Goal: Information Seeking & Learning: Check status

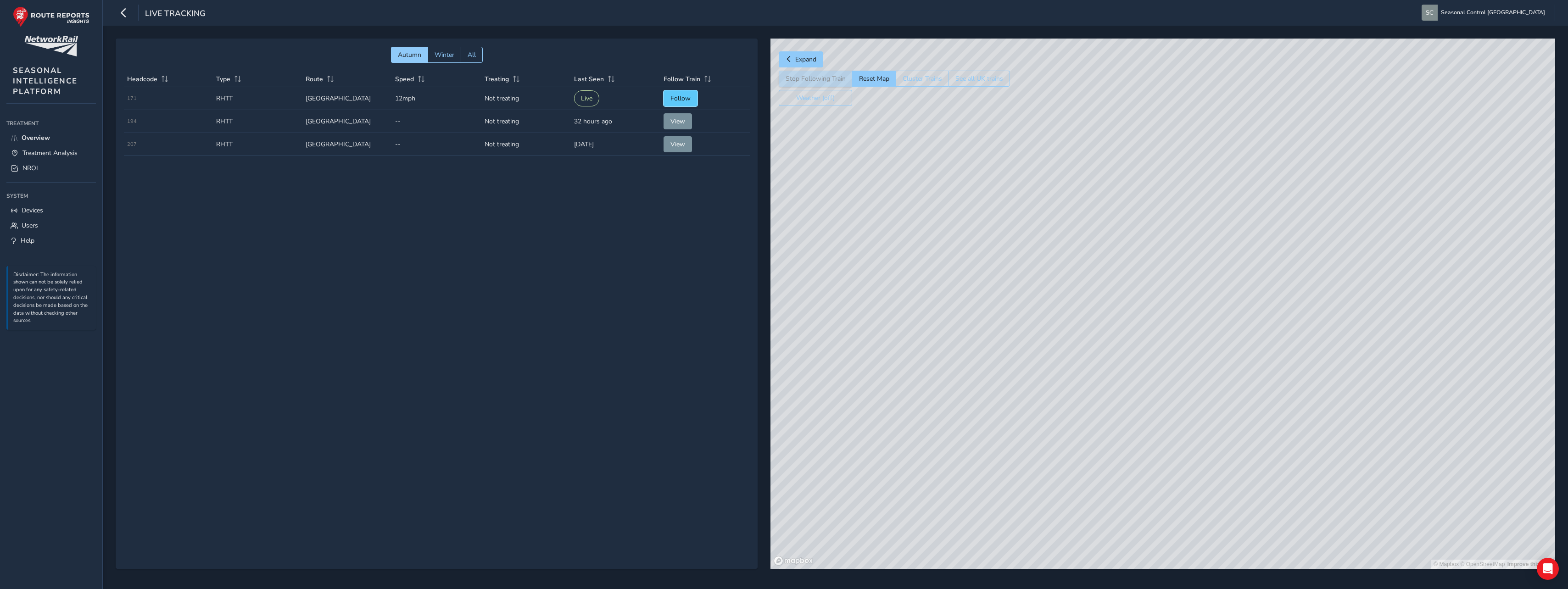
click at [685, 98] on span "Follow" at bounding box center [680, 99] width 20 height 9
drag, startPoint x: 129, startPoint y: 99, endPoint x: 152, endPoint y: 97, distance: 23.1
click at [152, 97] on td "Headcode 171" at bounding box center [169, 99] width 89 height 23
drag, startPoint x: 1032, startPoint y: 358, endPoint x: 1047, endPoint y: 289, distance: 70.6
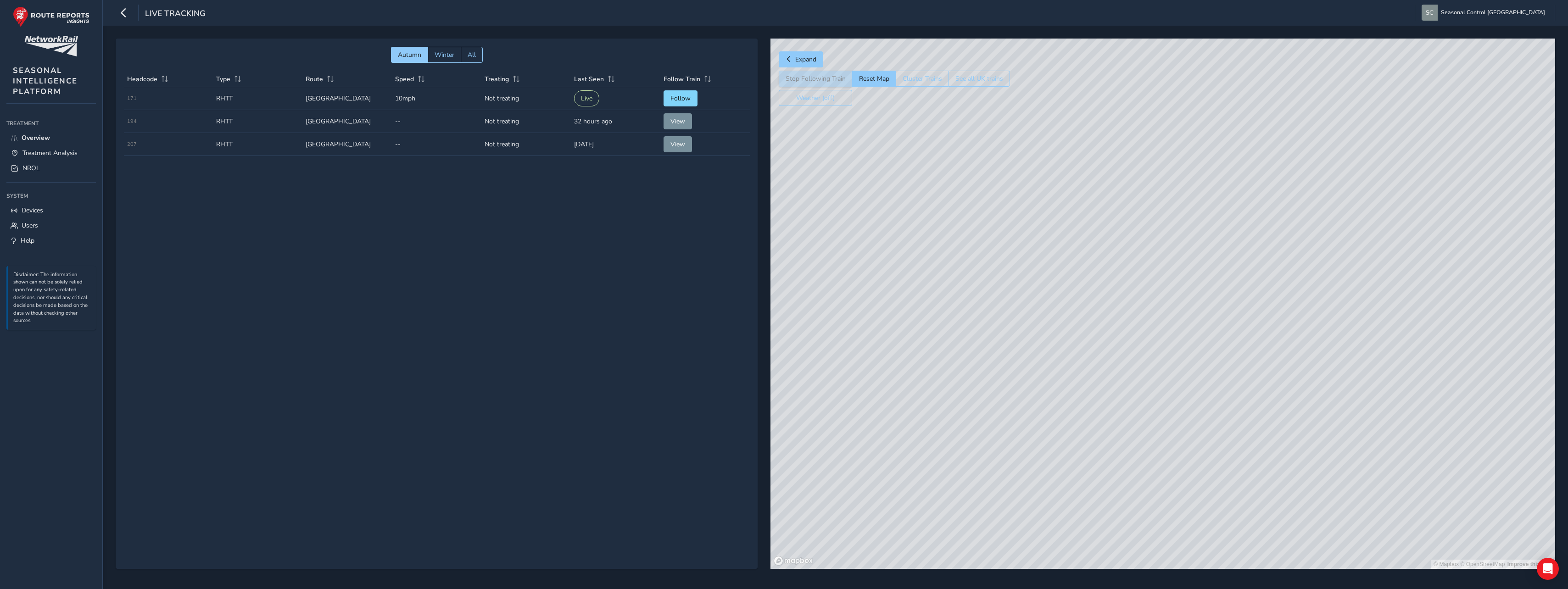
click at [1047, 289] on div "© Mapbox © OpenStreetMap Improve this map" at bounding box center [1163, 303] width 785 height 530
drag, startPoint x: 1028, startPoint y: 327, endPoint x: 1028, endPoint y: 310, distance: 17.0
click at [1028, 295] on div "© Mapbox © OpenStreetMap Improve this map" at bounding box center [1163, 303] width 785 height 530
click at [1033, 296] on div "© Mapbox © OpenStreetMap Improve this map" at bounding box center [1163, 303] width 785 height 530
click at [1088, 331] on div "© Mapbox © OpenStreetMap Improve this map © Maxar" at bounding box center [1163, 303] width 785 height 530
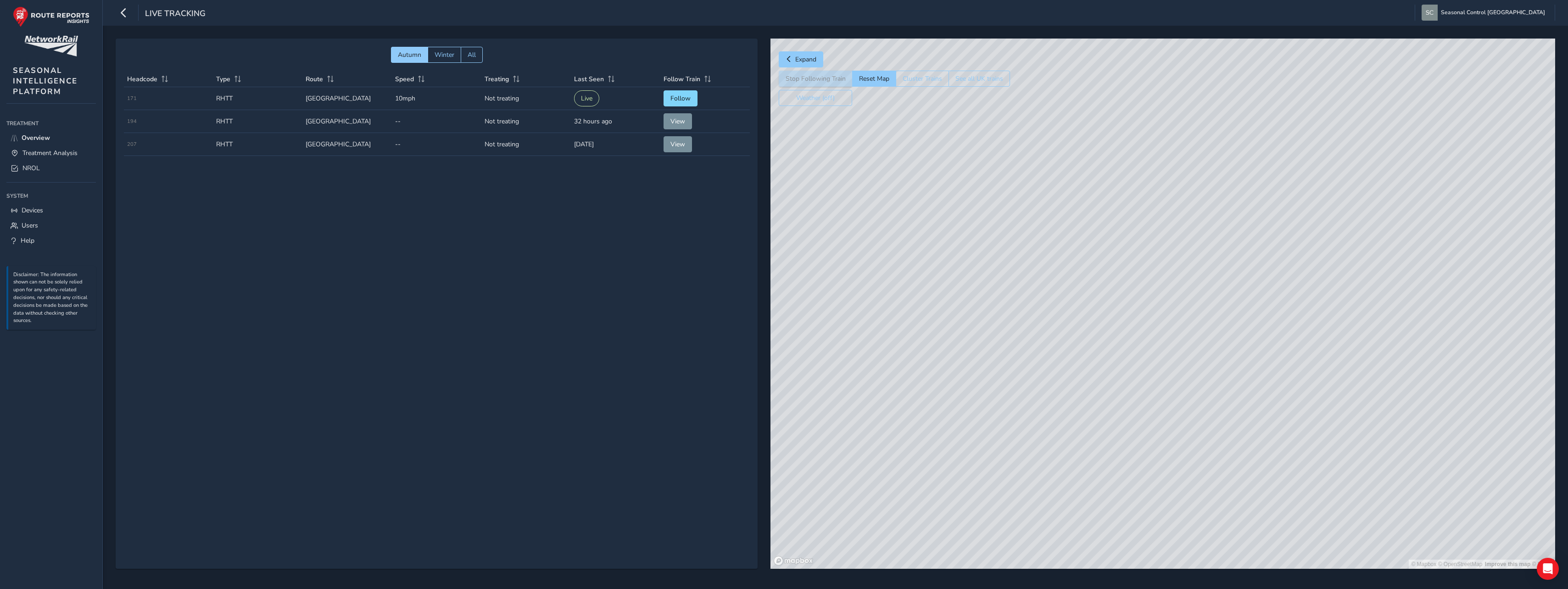
drag, startPoint x: 1124, startPoint y: 305, endPoint x: 1107, endPoint y: 366, distance: 63.3
click at [1107, 366] on div "© Mapbox © OpenStreetMap Improve this map © Maxar" at bounding box center [1163, 303] width 785 height 530
click at [1131, 312] on div "© Mapbox © OpenStreetMap Improve this map © Maxar" at bounding box center [1163, 303] width 785 height 530
drag, startPoint x: 1438, startPoint y: 493, endPoint x: 1051, endPoint y: 331, distance: 419.5
click at [940, 371] on div "© Mapbox © OpenStreetMap Improve this map © Maxar" at bounding box center [1163, 303] width 785 height 530
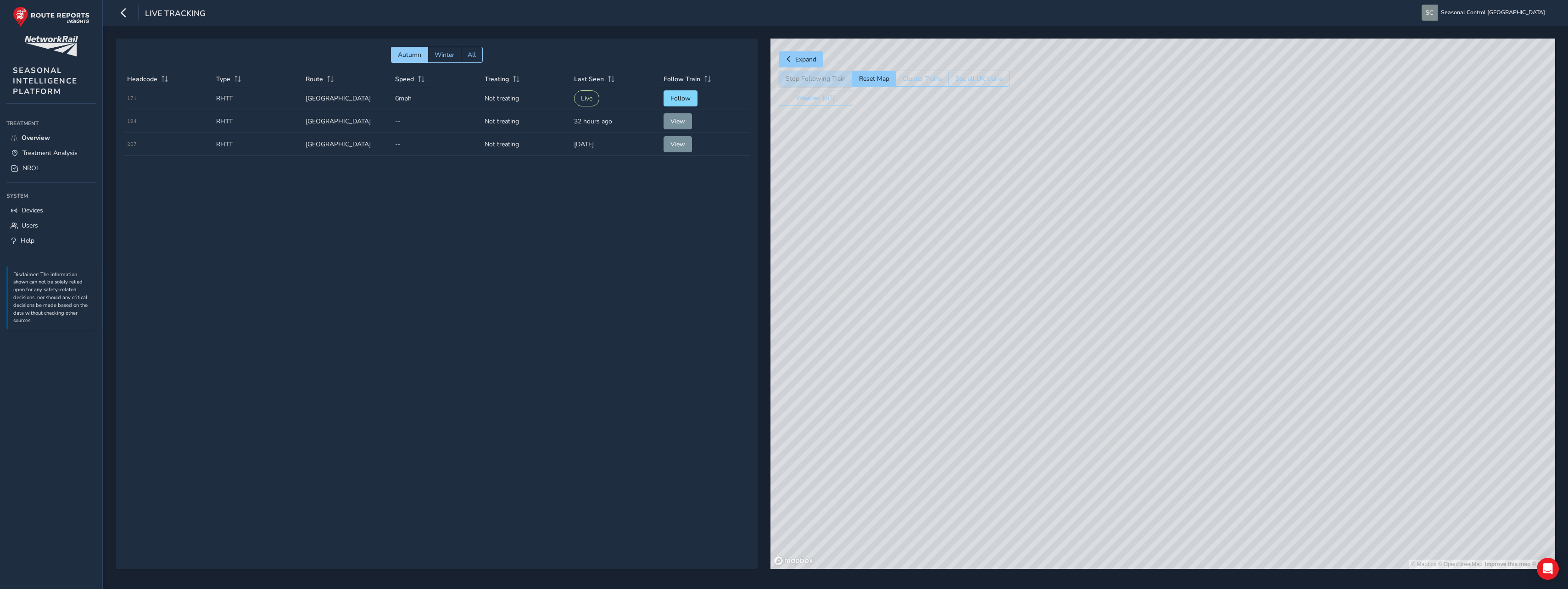
drag, startPoint x: 1195, startPoint y: 332, endPoint x: 1079, endPoint y: 314, distance: 117.4
click at [1046, 419] on div "© Mapbox © OpenStreetMap Improve this map © Maxar" at bounding box center [1163, 303] width 785 height 530
drag, startPoint x: 1079, startPoint y: 314, endPoint x: 1093, endPoint y: 294, distance: 24.4
click at [1118, 413] on div "© Mapbox © OpenStreetMap Improve this map © Maxar" at bounding box center [1163, 303] width 785 height 530
drag, startPoint x: 1166, startPoint y: 358, endPoint x: 1013, endPoint y: 228, distance: 200.8
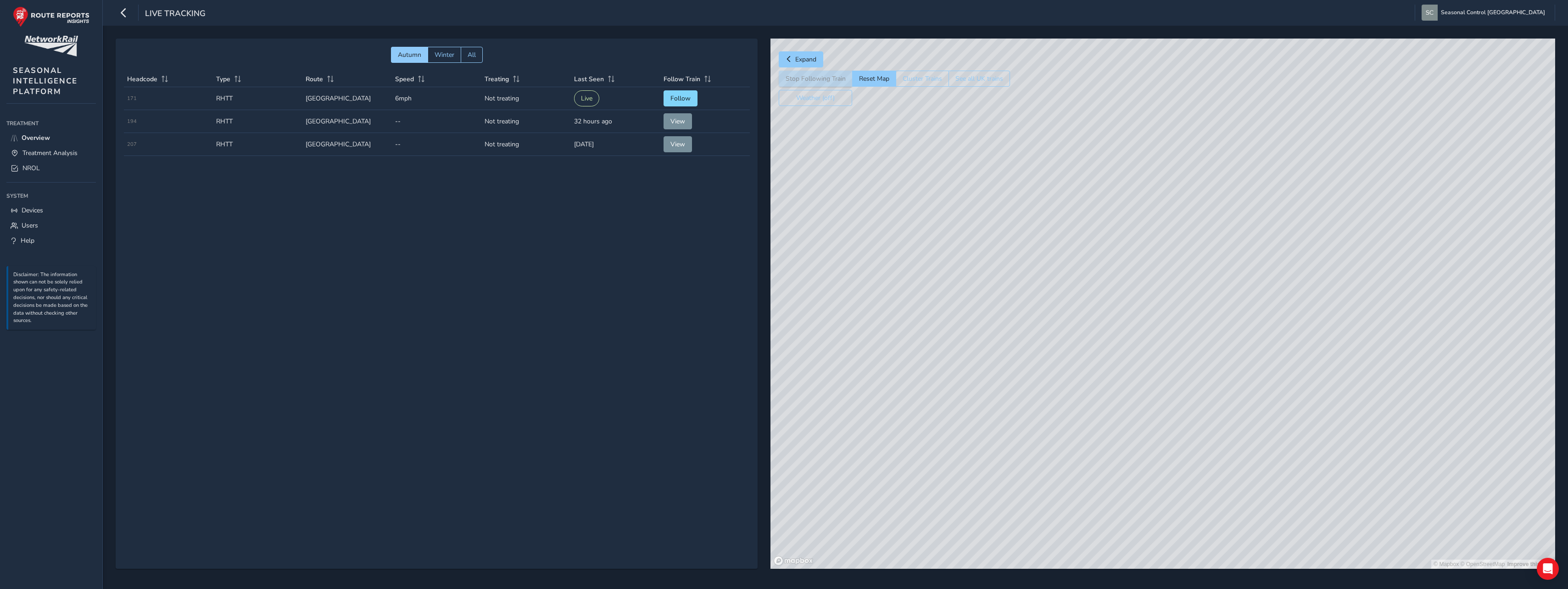
click at [1169, 359] on div "© Mapbox © OpenStreetMap Improve this map" at bounding box center [1163, 303] width 785 height 530
drag, startPoint x: 891, startPoint y: 212, endPoint x: 965, endPoint y: 287, distance: 105.4
click at [968, 293] on div "© Mapbox © OpenStreetMap Improve this map" at bounding box center [1163, 303] width 785 height 530
drag, startPoint x: 920, startPoint y: 211, endPoint x: 968, endPoint y: 286, distance: 89.0
click at [968, 286] on div "© Mapbox © OpenStreetMap Improve this map" at bounding box center [1163, 303] width 785 height 530
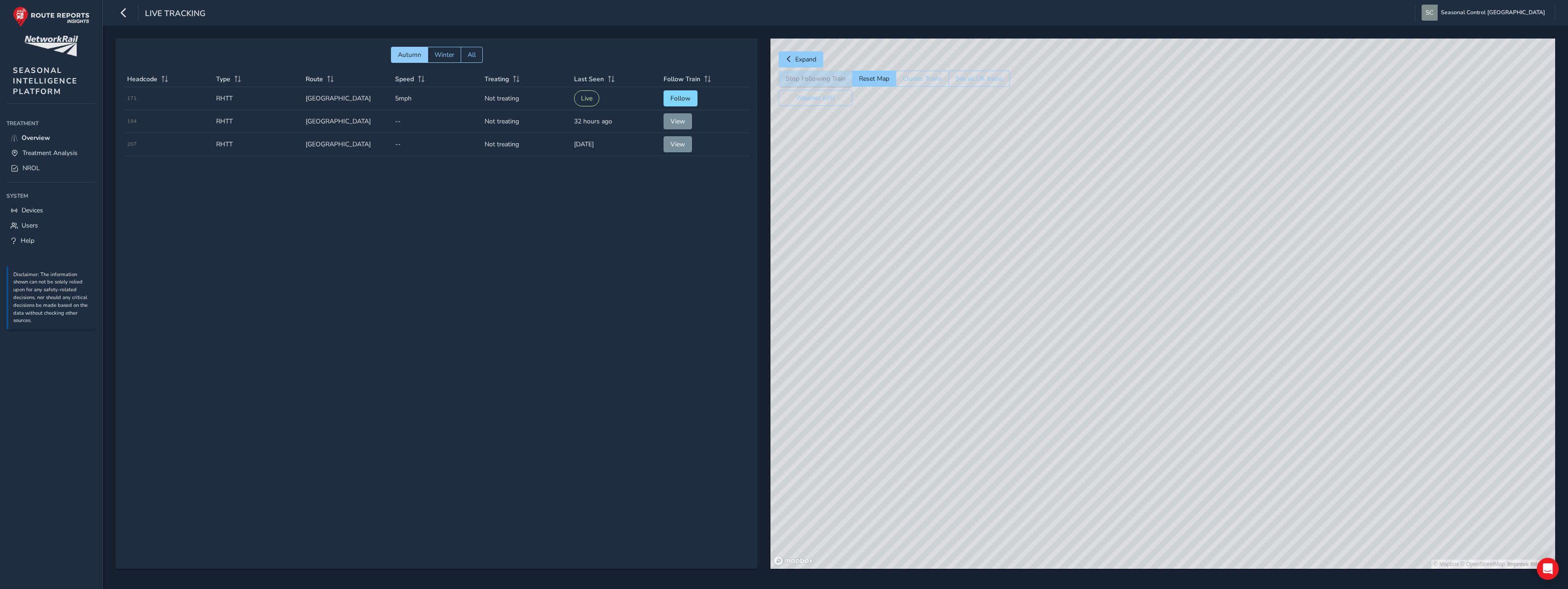
drag, startPoint x: 949, startPoint y: 203, endPoint x: 963, endPoint y: 267, distance: 65.5
click at [964, 267] on div "© Mapbox © OpenStreetMap Improve this map" at bounding box center [1163, 303] width 785 height 530
drag, startPoint x: 992, startPoint y: 290, endPoint x: 982, endPoint y: 249, distance: 42.2
click at [982, 249] on div "© Mapbox © OpenStreetMap Improve this map" at bounding box center [1163, 303] width 785 height 530
click at [633, 265] on div "Autumn Winter All Headcode Type Route Speed Treating Last Seen Follow Train Hea…" at bounding box center [436, 303] width 642 height 530
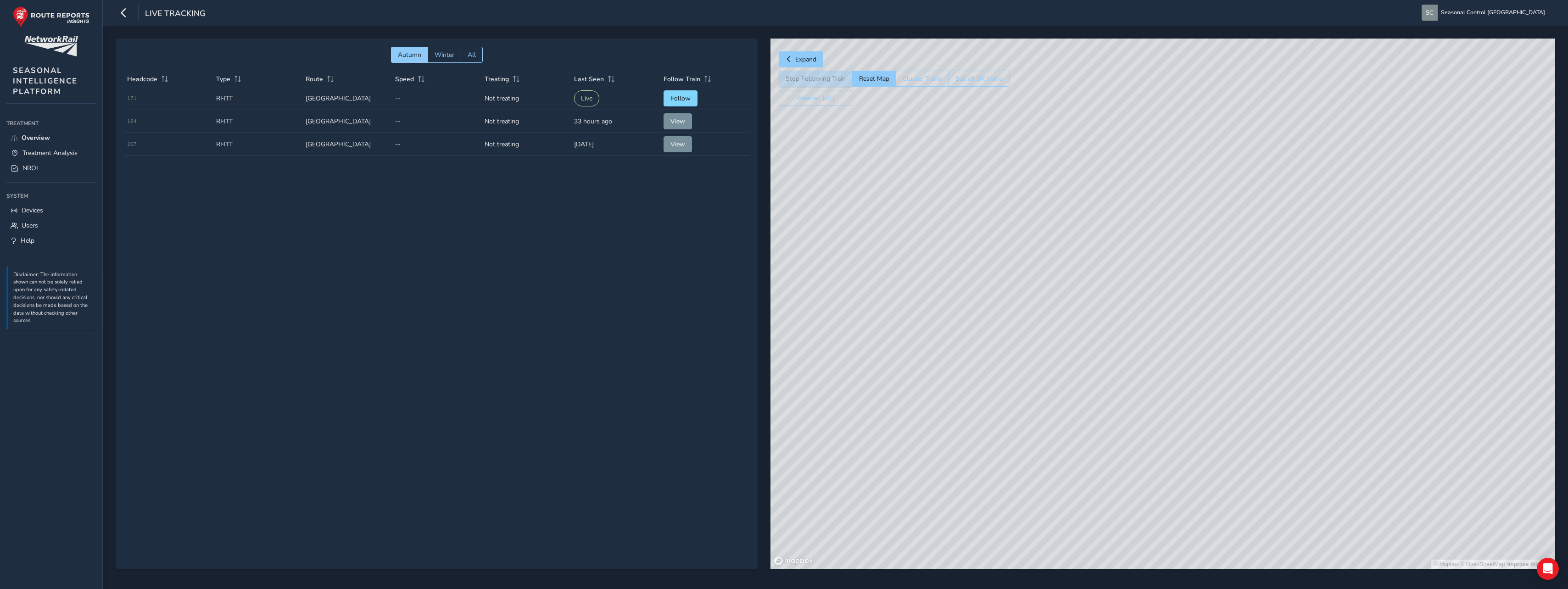
click at [833, 223] on div "© Mapbox © OpenStreetMap Improve this map" at bounding box center [1163, 303] width 785 height 530
drag, startPoint x: 967, startPoint y: 340, endPoint x: 973, endPoint y: 344, distance: 7.2
click at [973, 344] on div "© Mapbox © OpenStreetMap Improve this map" at bounding box center [1163, 303] width 785 height 530
drag, startPoint x: 1026, startPoint y: 353, endPoint x: 1192, endPoint y: 448, distance: 191.3
click at [1192, 448] on div "© Mapbox © OpenStreetMap Improve this map © Maxar" at bounding box center [1163, 303] width 785 height 530
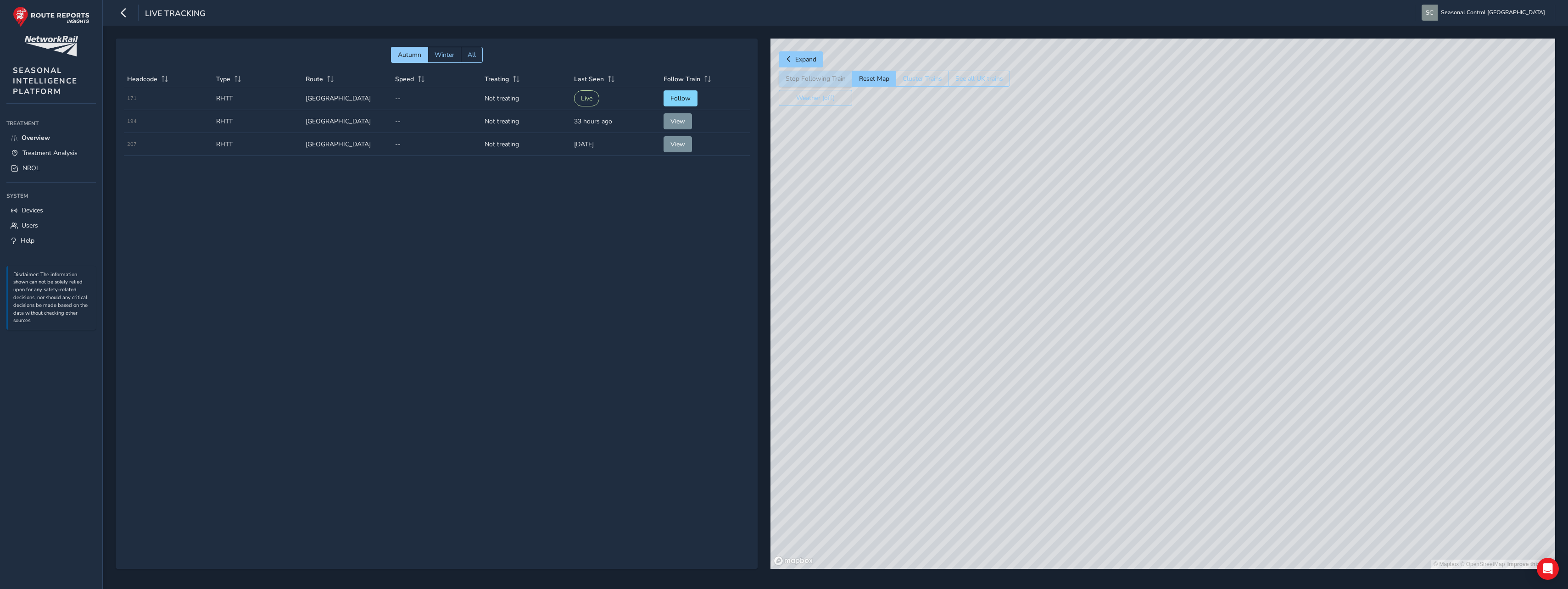
drag, startPoint x: 1177, startPoint y: 268, endPoint x: 1159, endPoint y: 391, distance: 124.3
click at [1185, 429] on div "© Mapbox © OpenStreetMap Improve this map" at bounding box center [1163, 303] width 785 height 530
drag, startPoint x: 1063, startPoint y: 316, endPoint x: 1192, endPoint y: 347, distance: 132.7
click at [1192, 347] on div "© Mapbox © OpenStreetMap Improve this map" at bounding box center [1163, 303] width 785 height 530
drag, startPoint x: 1003, startPoint y: 316, endPoint x: 1189, endPoint y: 323, distance: 186.1
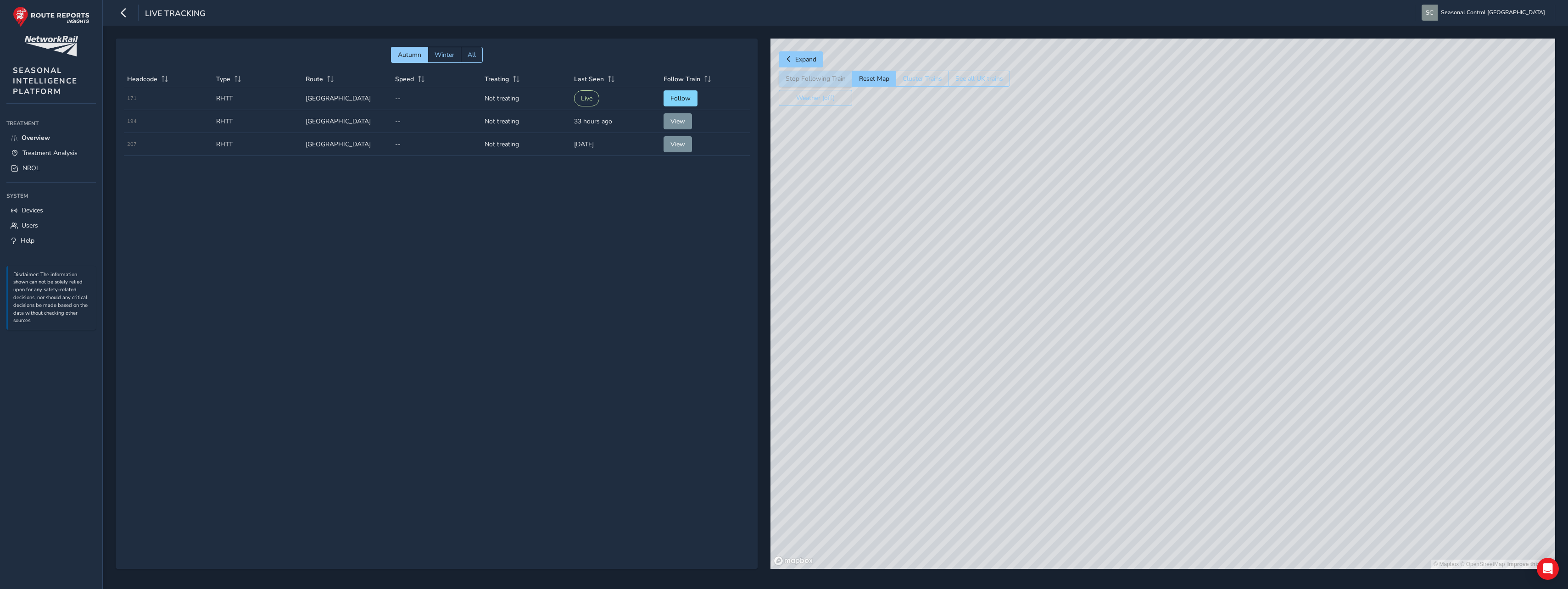
click at [1189, 323] on div "© Mapbox © OpenStreetMap Improve this map" at bounding box center [1163, 303] width 785 height 530
drag, startPoint x: 1370, startPoint y: 476, endPoint x: 1347, endPoint y: 448, distance: 36.2
click at [1347, 448] on div "© Mapbox © OpenStreetMap Improve this map" at bounding box center [1163, 303] width 785 height 530
drag, startPoint x: 1230, startPoint y: 441, endPoint x: 1225, endPoint y: 418, distance: 23.5
click at [1225, 418] on div "© Mapbox © OpenStreetMap Improve this map" at bounding box center [1163, 303] width 785 height 530
